Goal: Information Seeking & Learning: Check status

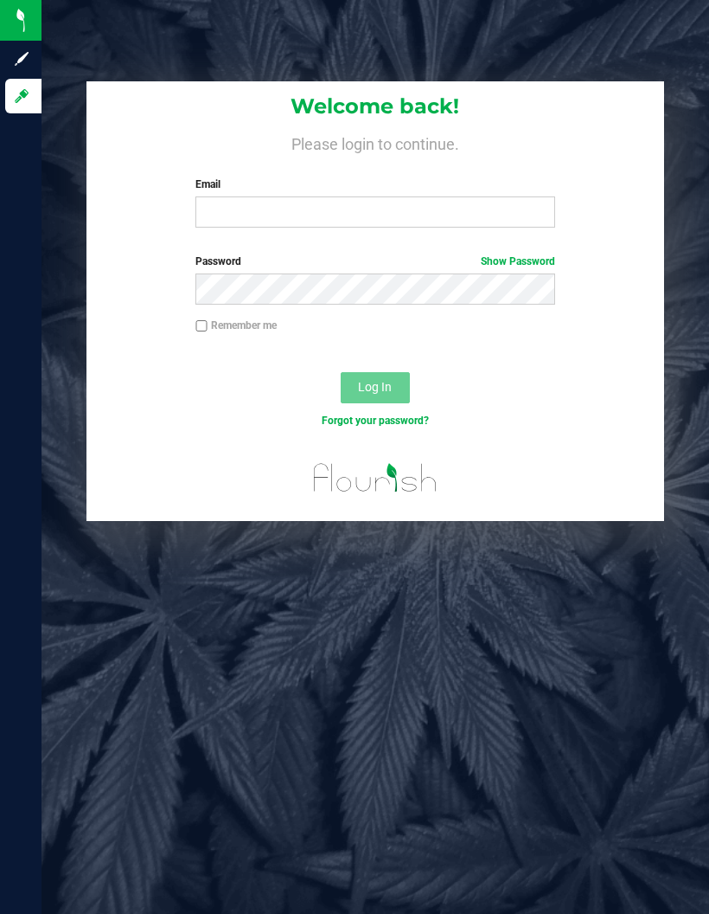
click at [330, 210] on input "Email" at bounding box center [376, 211] width 360 height 31
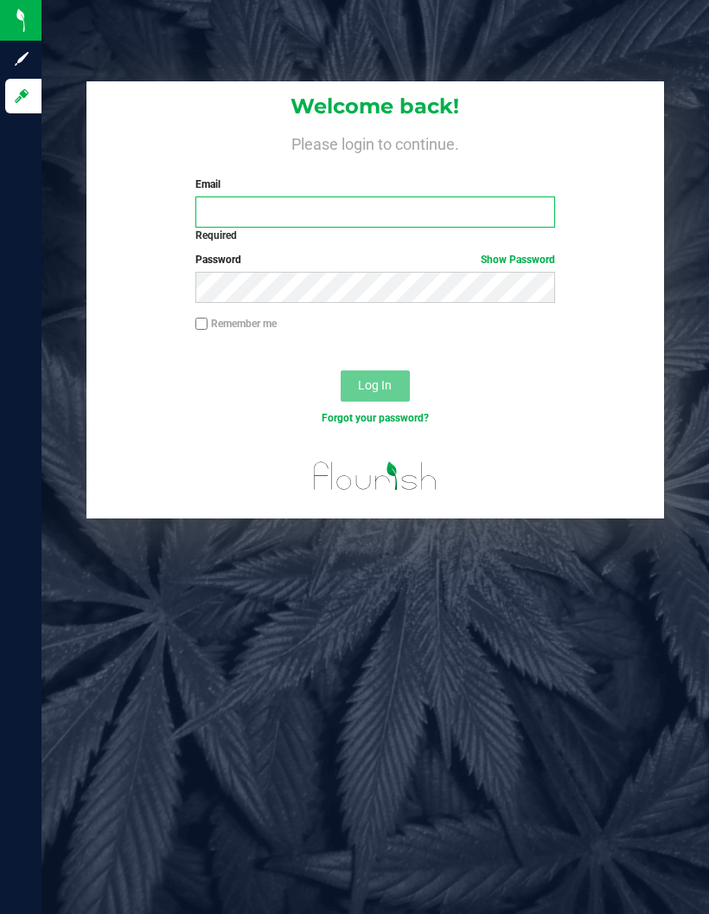
type input "[EMAIL_ADDRESS][DOMAIN_NAME]"
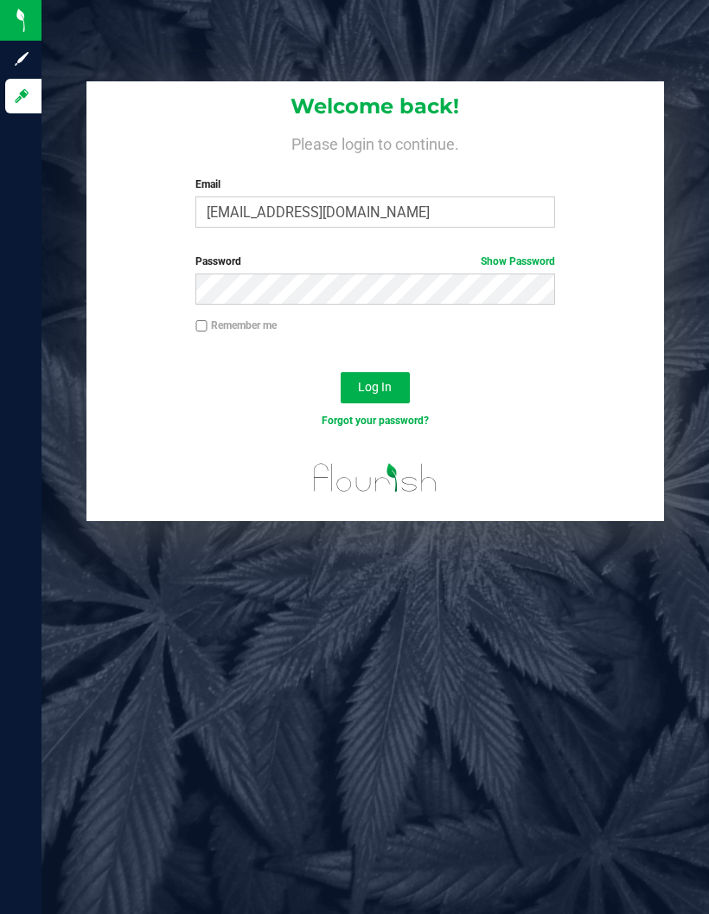
click at [389, 383] on span "Log In" at bounding box center [375, 387] width 34 height 14
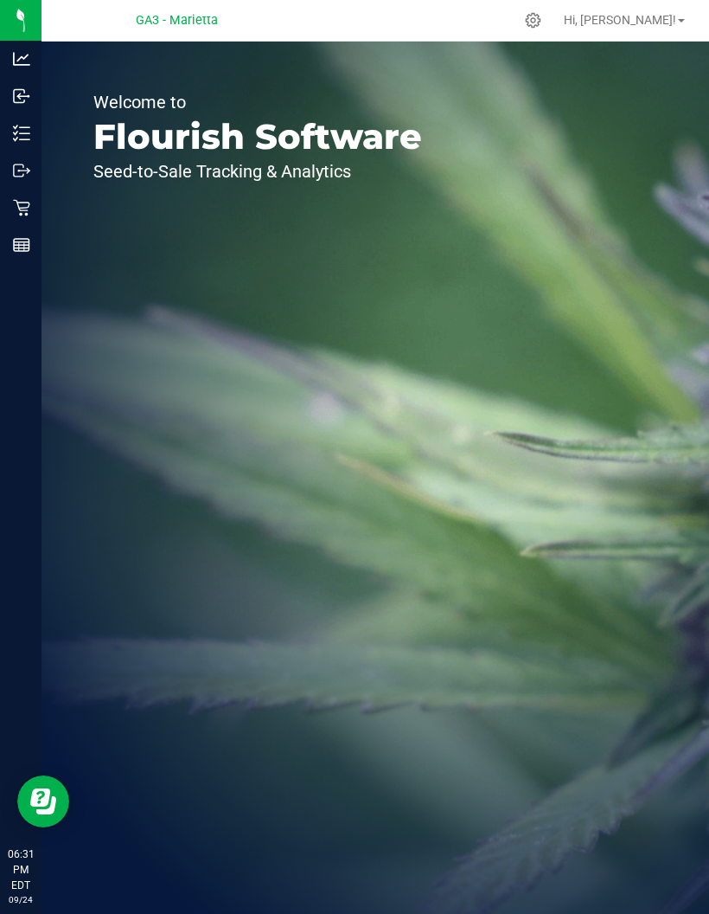
click at [13, 243] on icon at bounding box center [21, 244] width 17 height 17
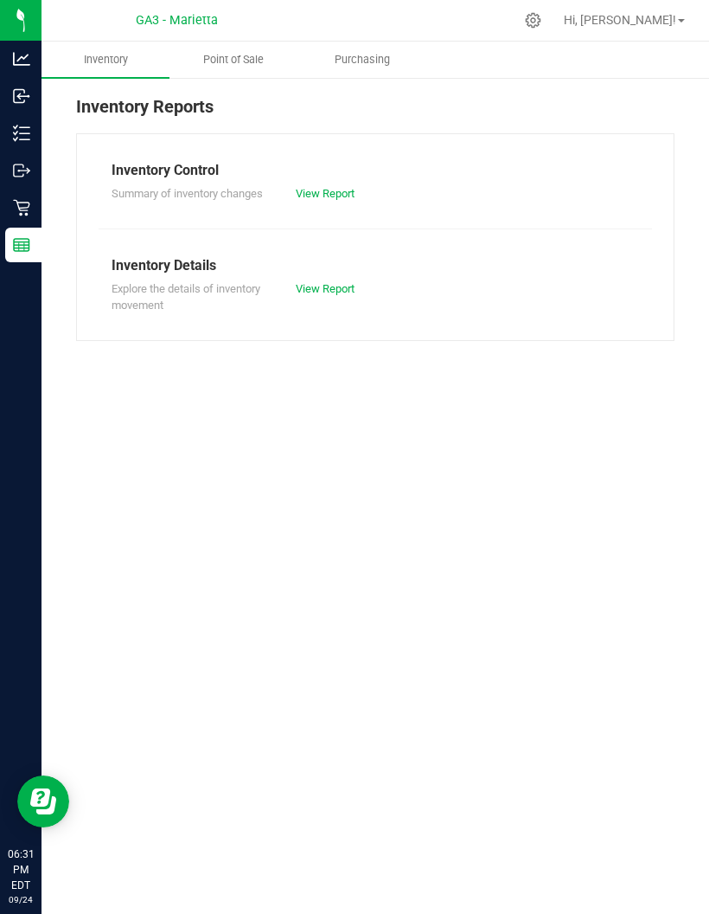
click at [238, 61] on span "Point of Sale" at bounding box center [233, 60] width 107 height 16
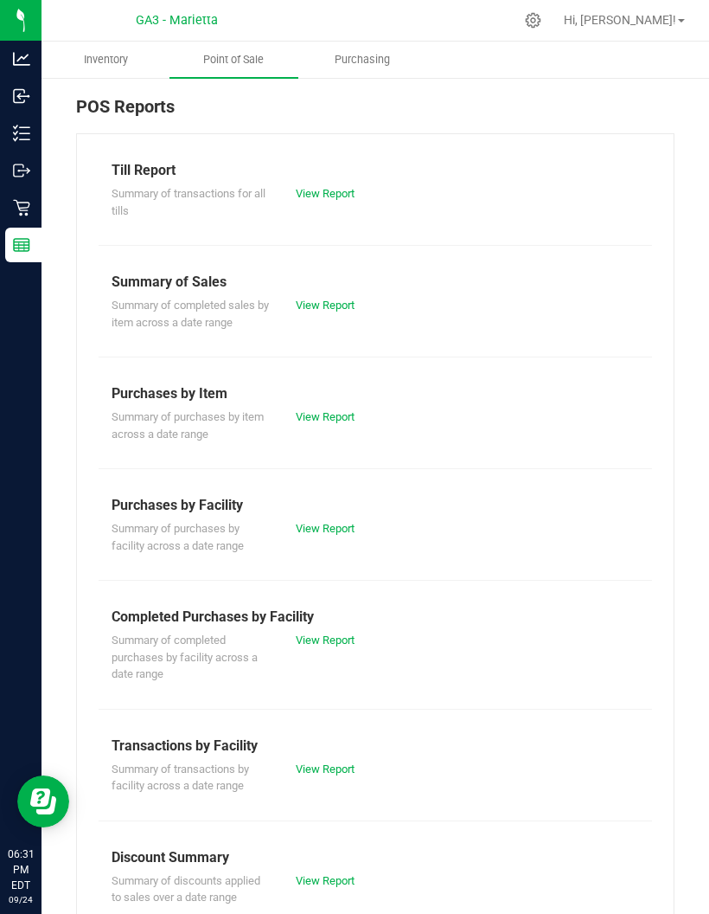
click at [323, 188] on link "View Report" at bounding box center [325, 193] width 59 height 13
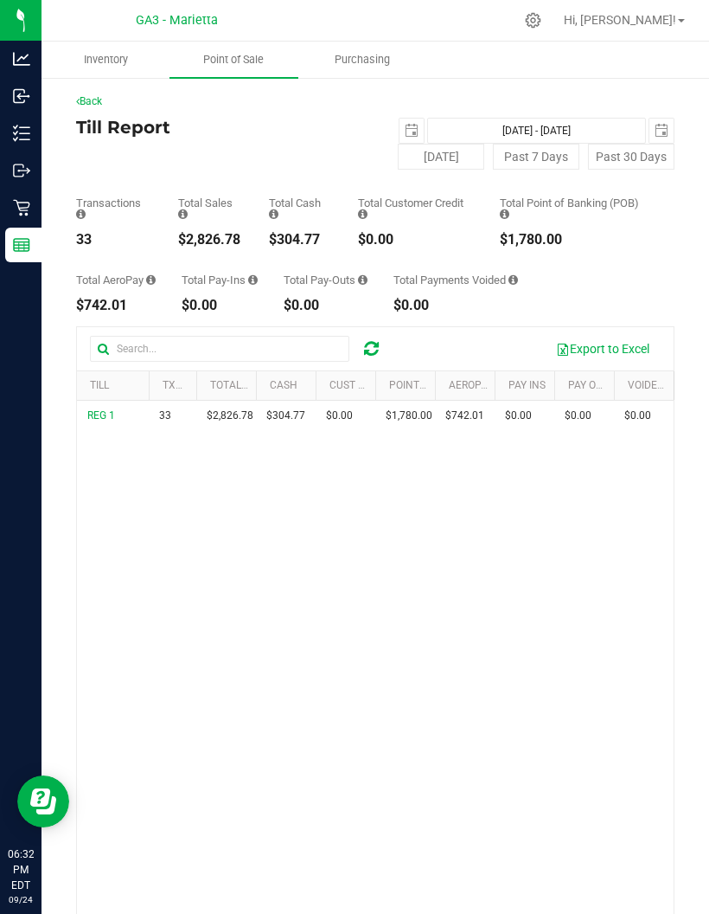
click at [417, 161] on button "[DATE]" at bounding box center [441, 157] width 87 height 26
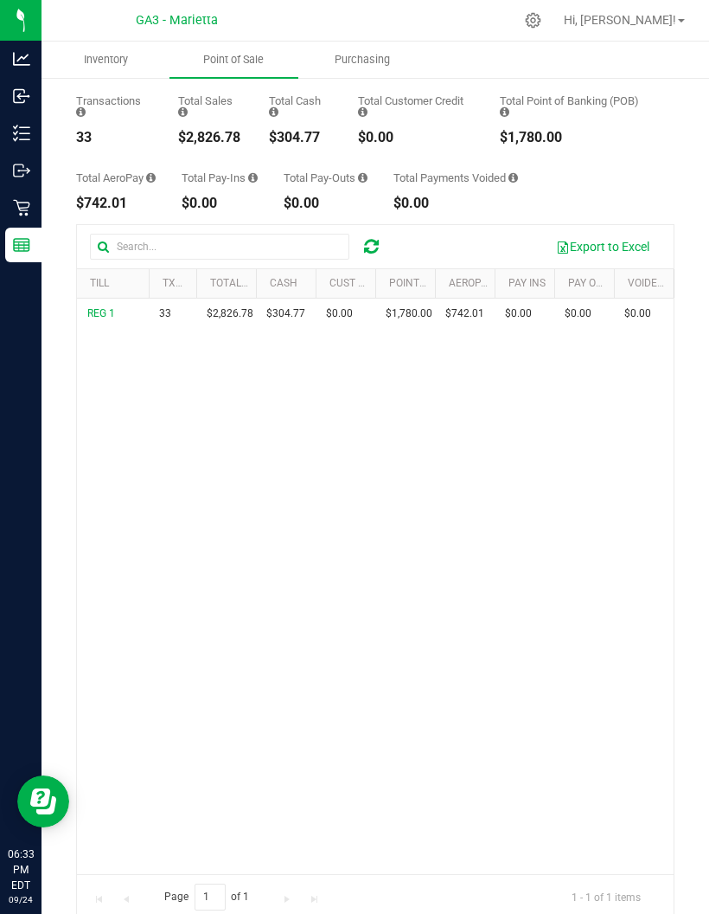
scroll to position [101, 0]
